Goal: Information Seeking & Learning: Find specific fact

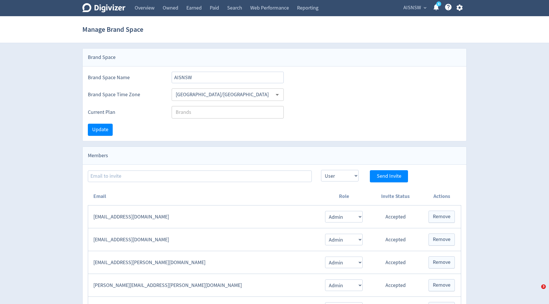
select select "USER"
click at [410, 9] on span "AISNSW" at bounding box center [413, 7] width 18 height 9
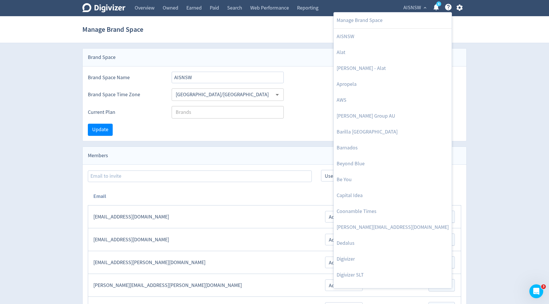
click at [333, 258] on div at bounding box center [274, 152] width 549 height 304
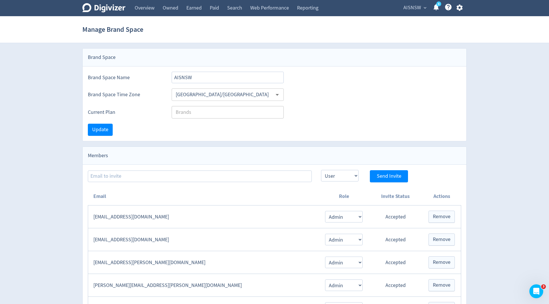
click at [419, 9] on span "AISNSW" at bounding box center [413, 7] width 18 height 9
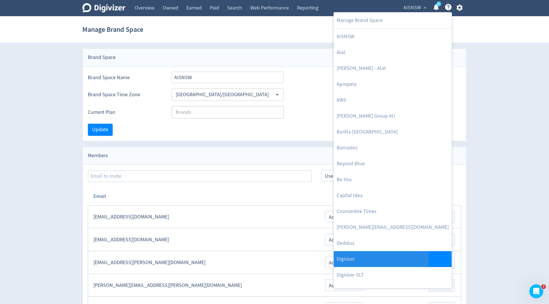
click at [337, 257] on link "Digivizer" at bounding box center [393, 259] width 118 height 16
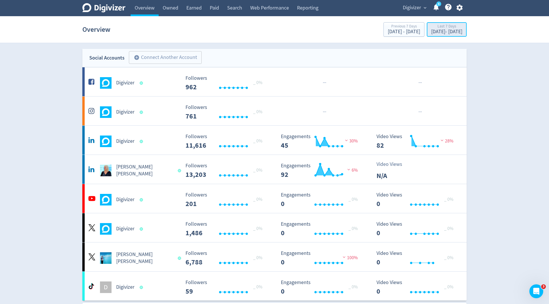
click at [431, 25] on div "Last 7 Days" at bounding box center [446, 26] width 31 height 5
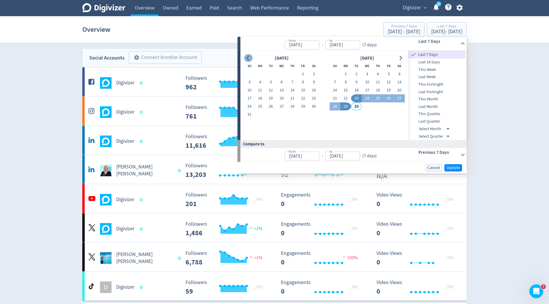
click at [249, 54] on button "Go to previous month" at bounding box center [248, 58] width 8 height 8
click at [250, 73] on button "1" at bounding box center [249, 74] width 11 height 8
type input "[DATE]"
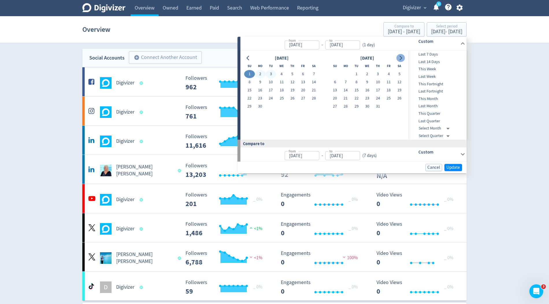
click at [402, 59] on icon "Go to next month" at bounding box center [400, 58] width 5 height 5
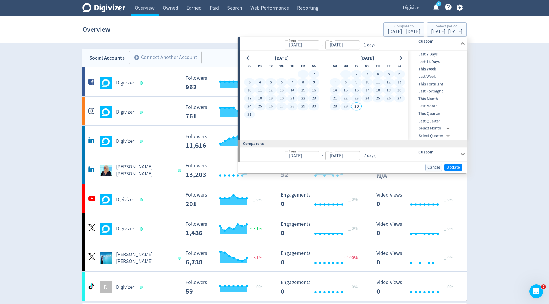
click at [346, 106] on button "29" at bounding box center [346, 107] width 11 height 8
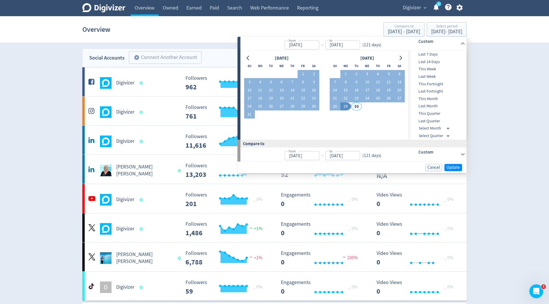
type input "[DATE]"
click at [449, 167] on span "Update" at bounding box center [454, 167] width 14 height 4
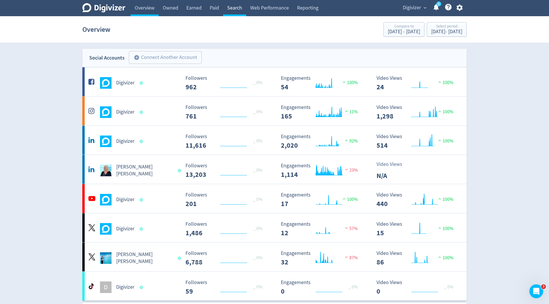
click at [236, 8] on link "Search" at bounding box center [234, 8] width 23 height 16
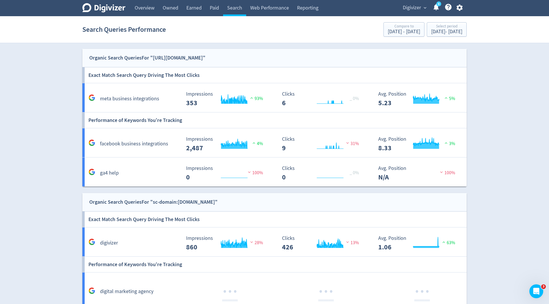
scroll to position [10, 0]
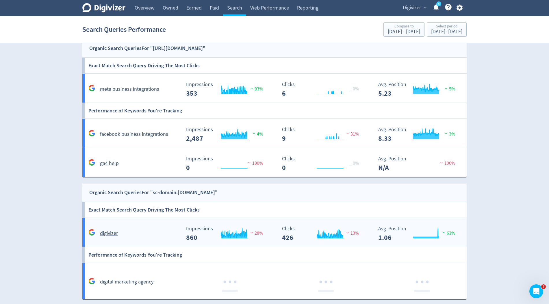
click at [156, 235] on div "digivizer" at bounding box center [134, 233] width 94 height 9
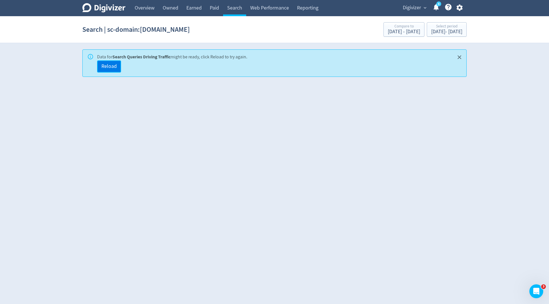
click at [106, 62] on button "Reload" at bounding box center [109, 66] width 24 height 12
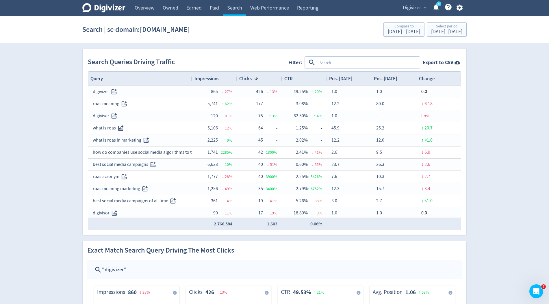
click at [216, 79] on span "Impressions" at bounding box center [207, 78] width 25 height 6
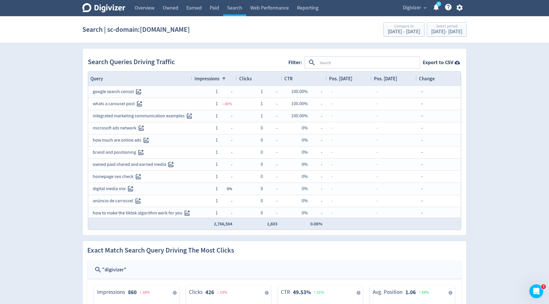
click at [216, 79] on span "Impressions" at bounding box center [207, 78] width 25 height 6
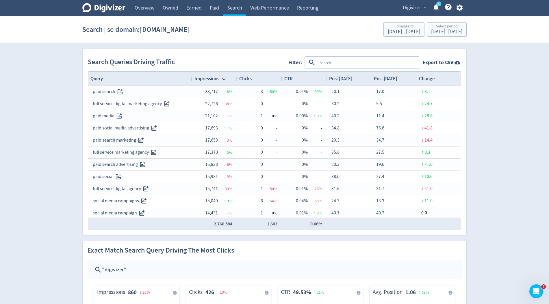
click at [369, 63] on textarea at bounding box center [368, 62] width 102 height 11
type textarea "b2b"
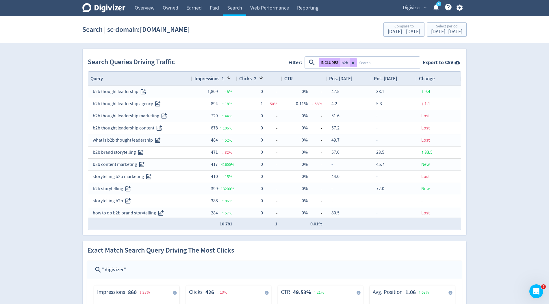
click at [367, 59] on textarea at bounding box center [388, 62] width 62 height 11
type textarea "marketing"
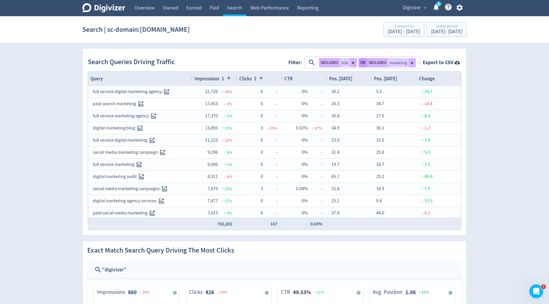
click at [362, 64] on button "OR" at bounding box center [363, 62] width 8 height 9
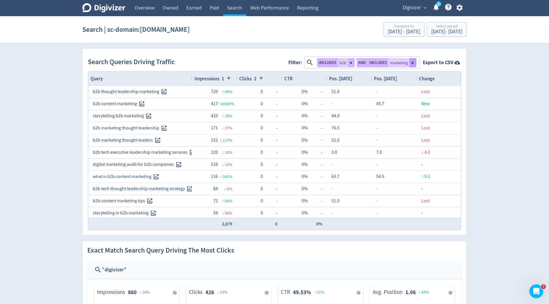
click at [413, 62] on icon at bounding box center [413, 63] width 2 height 2
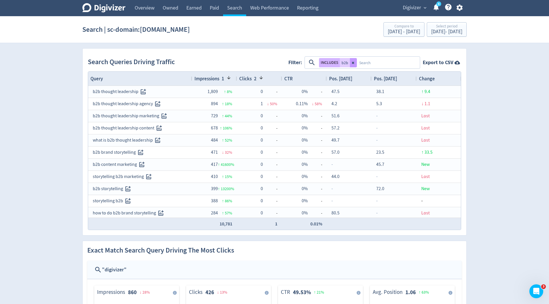
click at [355, 64] on button at bounding box center [353, 62] width 7 height 9
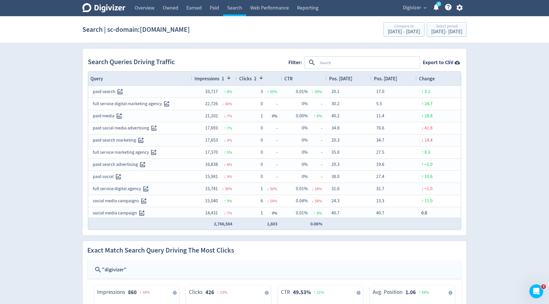
click at [355, 64] on textarea at bounding box center [368, 62] width 102 height 11
type textarea "employy"
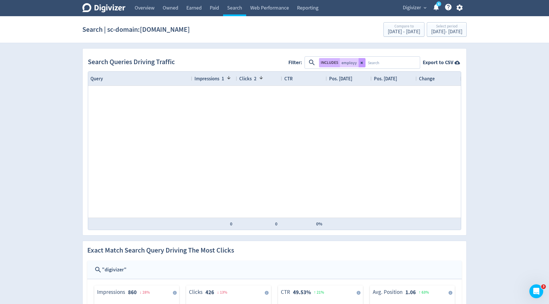
click at [360, 62] on icon at bounding box center [361, 62] width 3 height 3
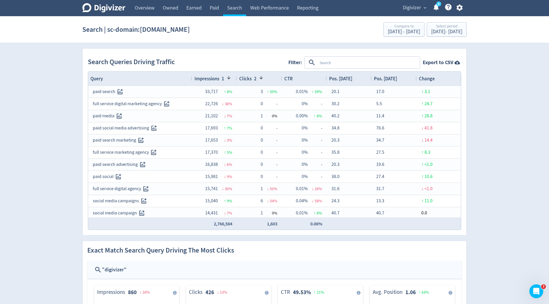
click at [360, 62] on textarea at bounding box center [368, 62] width 102 height 11
type textarea "employee"
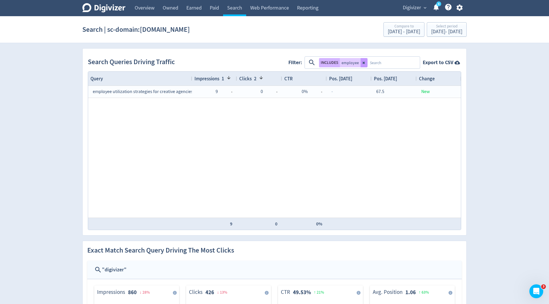
click at [363, 63] on icon at bounding box center [364, 63] width 2 height 2
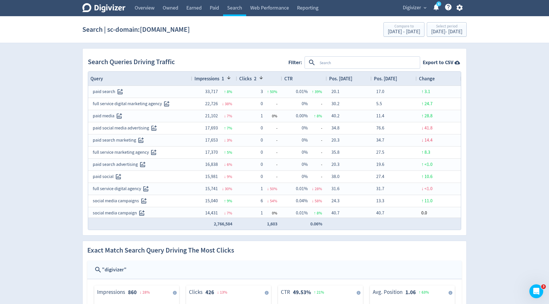
click at [338, 62] on textarea at bounding box center [368, 62] width 102 height 11
type textarea "linkedin"
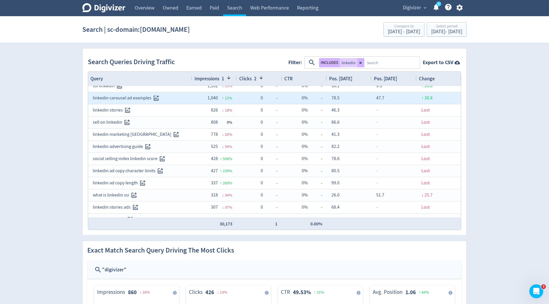
scroll to position [47, 0]
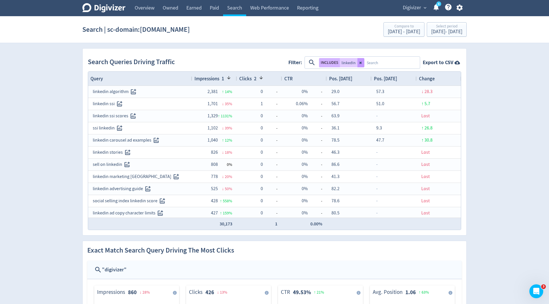
click at [362, 63] on button at bounding box center [361, 62] width 7 height 9
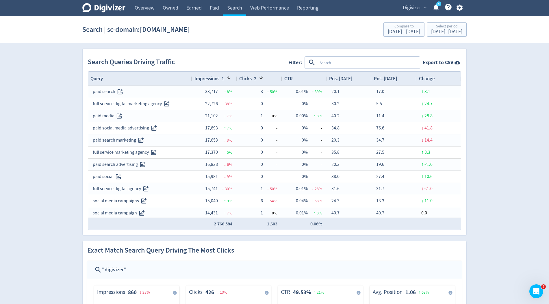
click at [340, 64] on textarea at bounding box center [368, 62] width 102 height 11
type textarea "analytics"
